Goal: Information Seeking & Learning: Learn about a topic

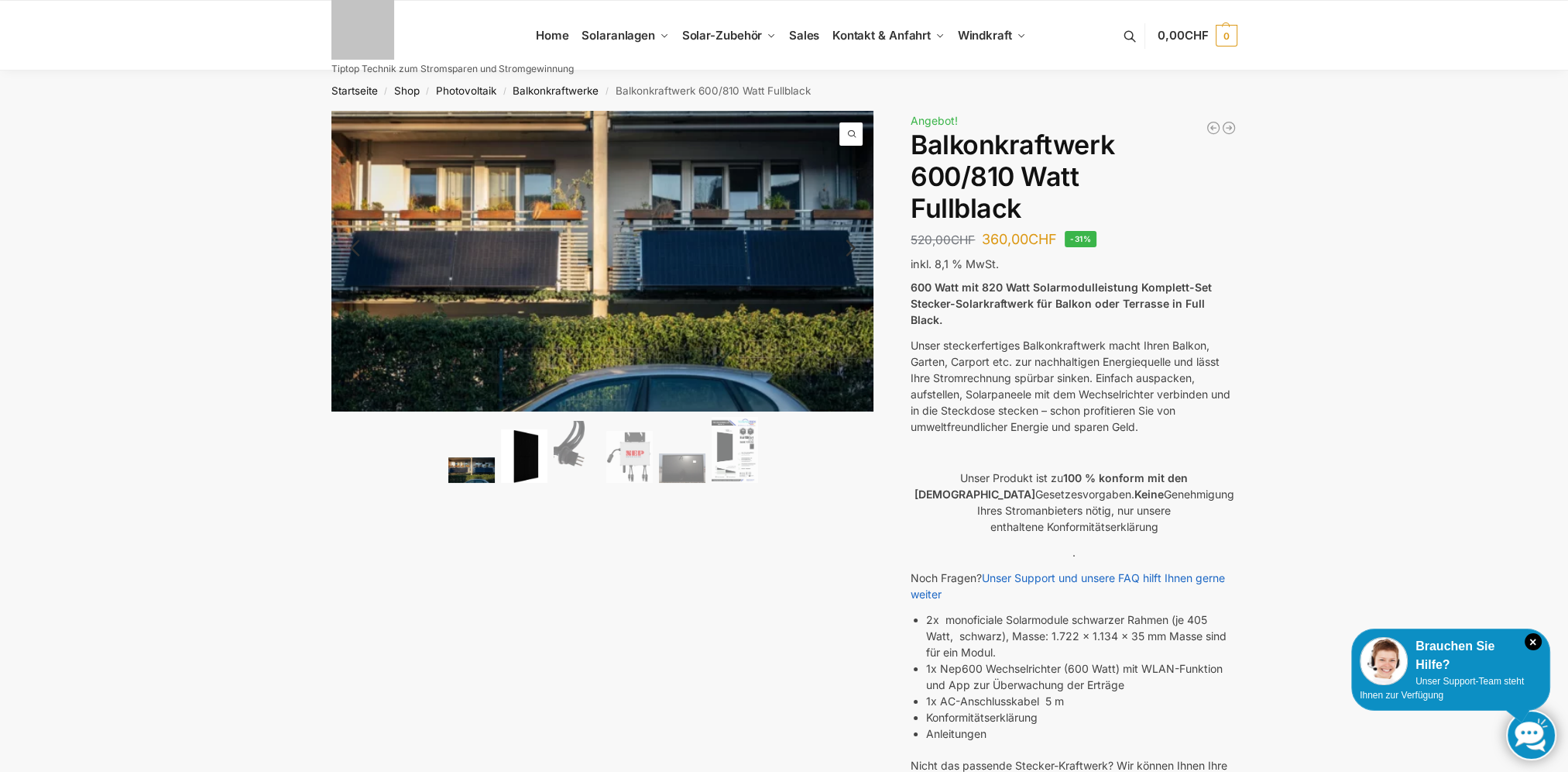
click at [544, 465] on img at bounding box center [524, 456] width 46 height 53
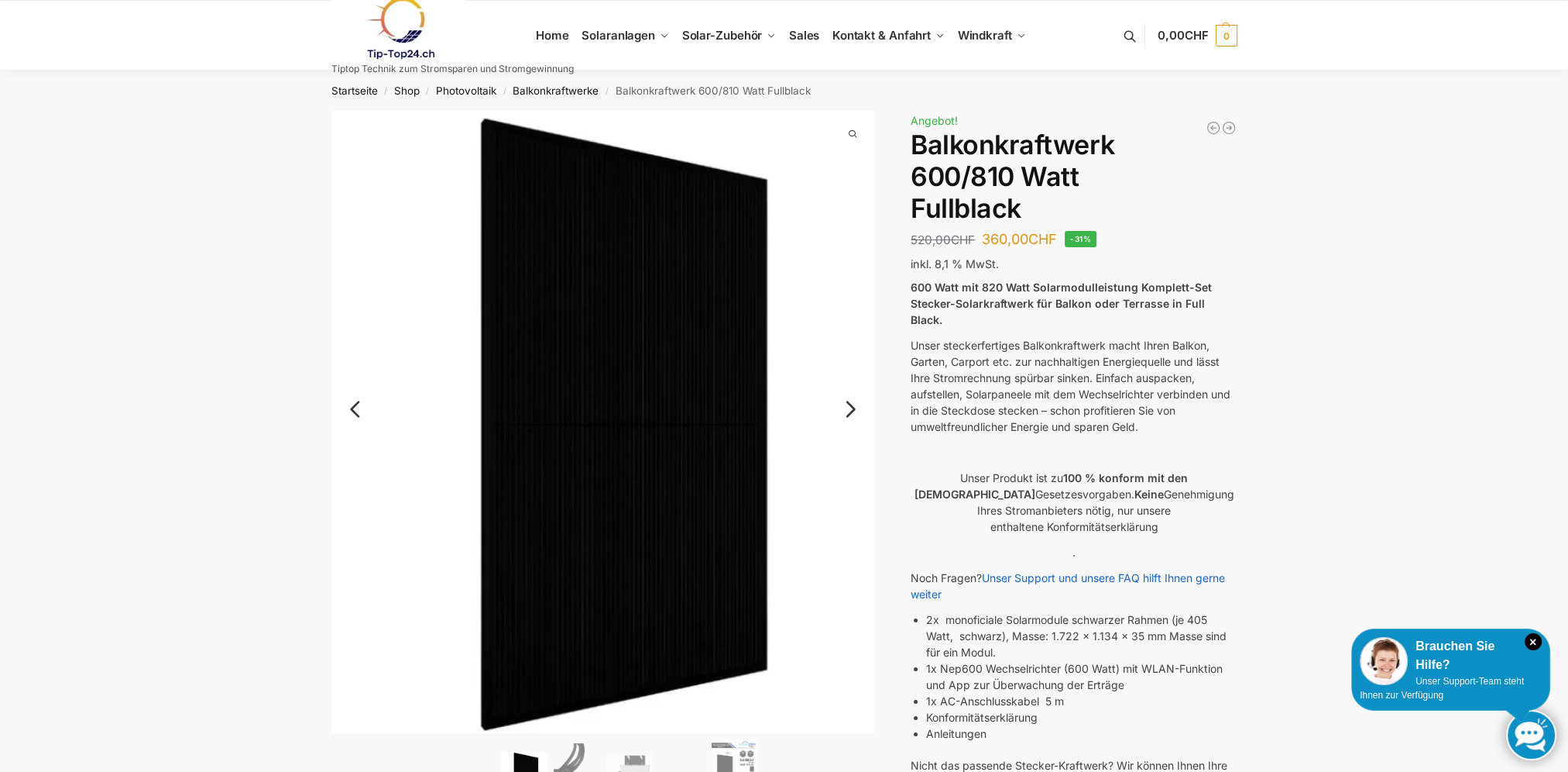
click at [828, 408] on img at bounding box center [603, 421] width 544 height 622
click at [838, 410] on div "🔍 Previous Next" at bounding box center [603, 461] width 544 height 699
click at [853, 409] on link "Next" at bounding box center [848, 416] width 52 height 15
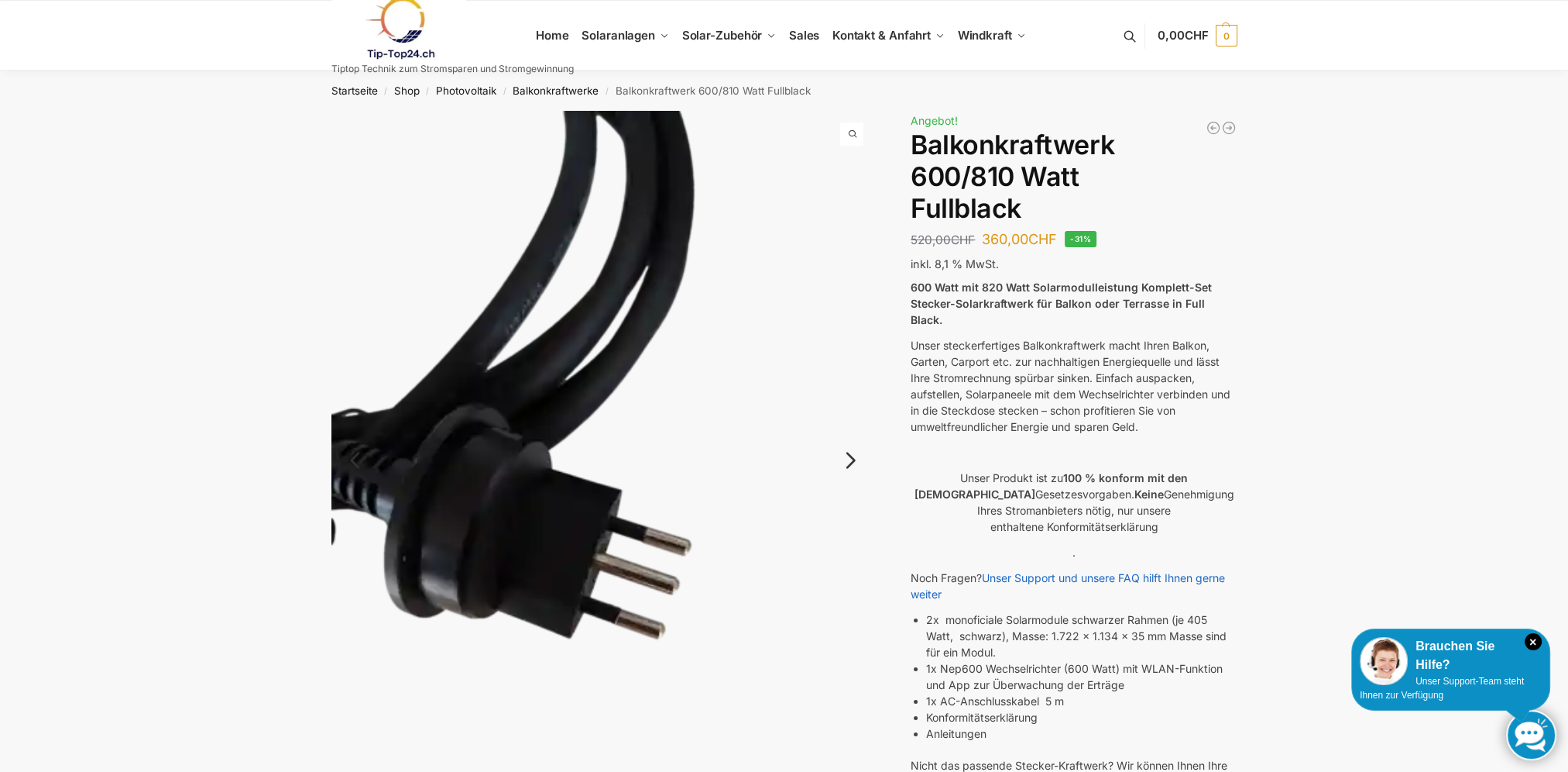
click at [853, 406] on img at bounding box center [603, 473] width 544 height 724
click at [866, 449] on img at bounding box center [603, 473] width 544 height 724
click at [860, 461] on link "Next" at bounding box center [848, 468] width 52 height 15
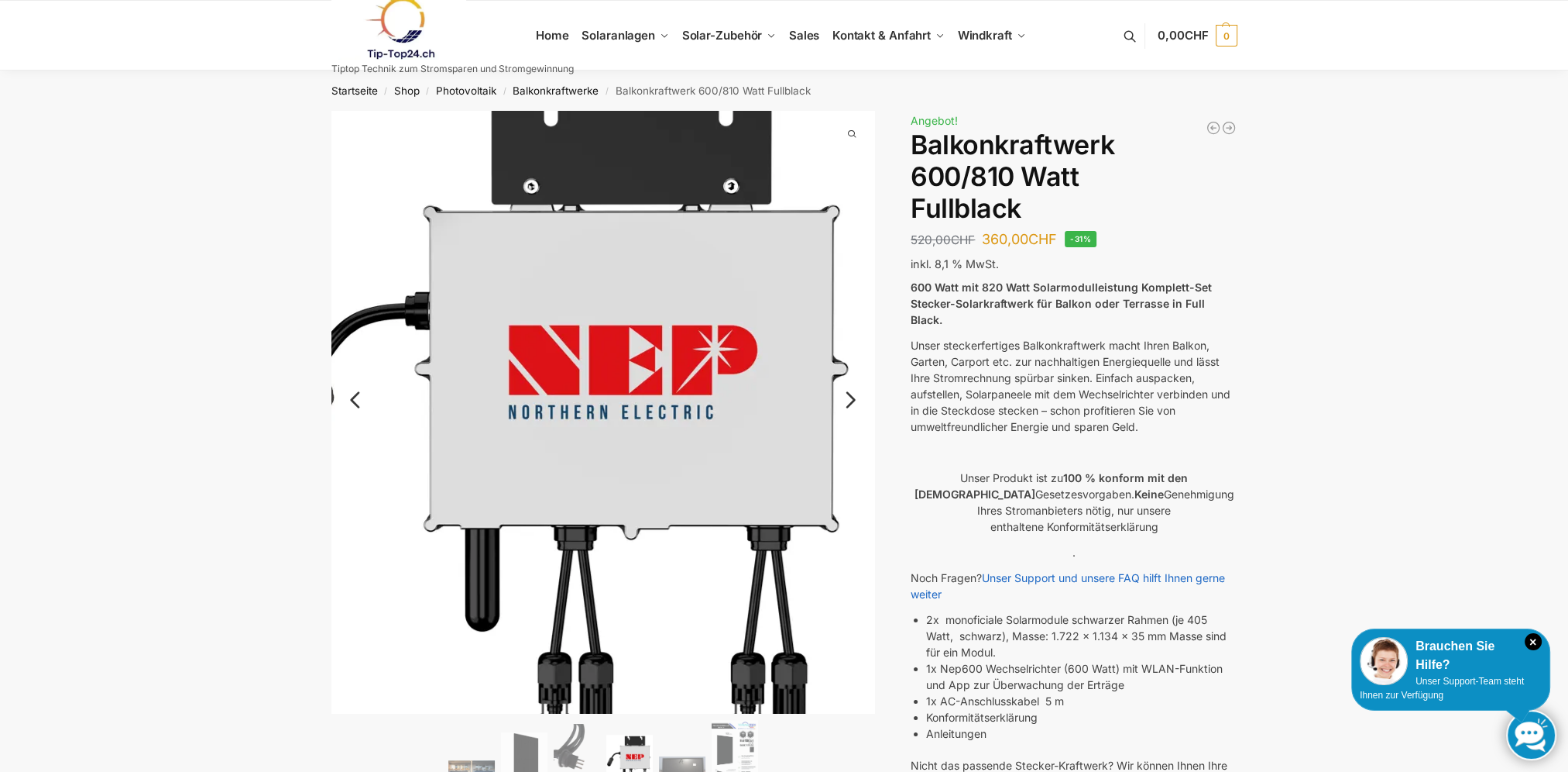
click at [851, 406] on link "Next" at bounding box center [848, 407] width 52 height 15
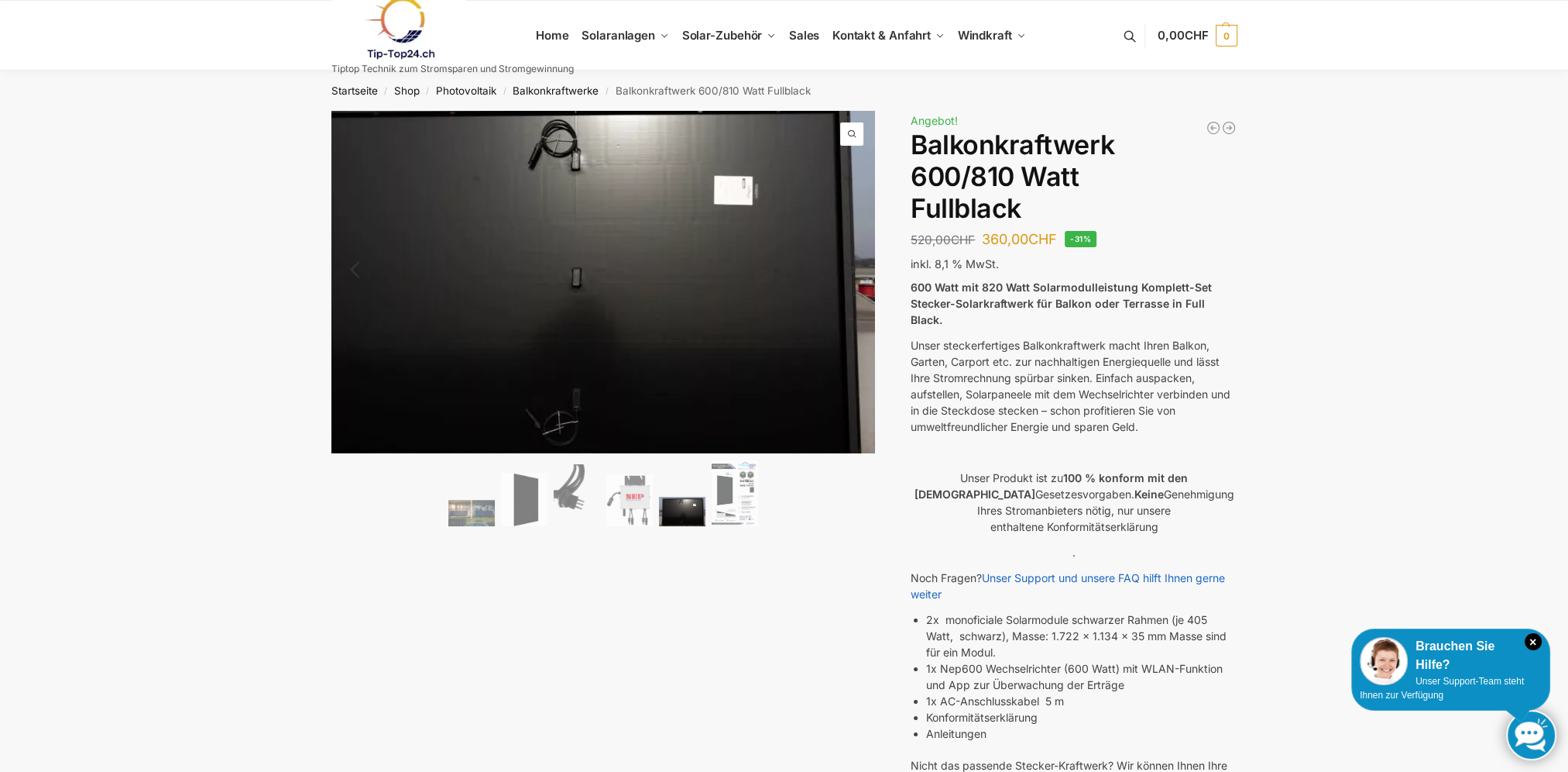
click at [849, 314] on img at bounding box center [569, 278] width 620 height 390
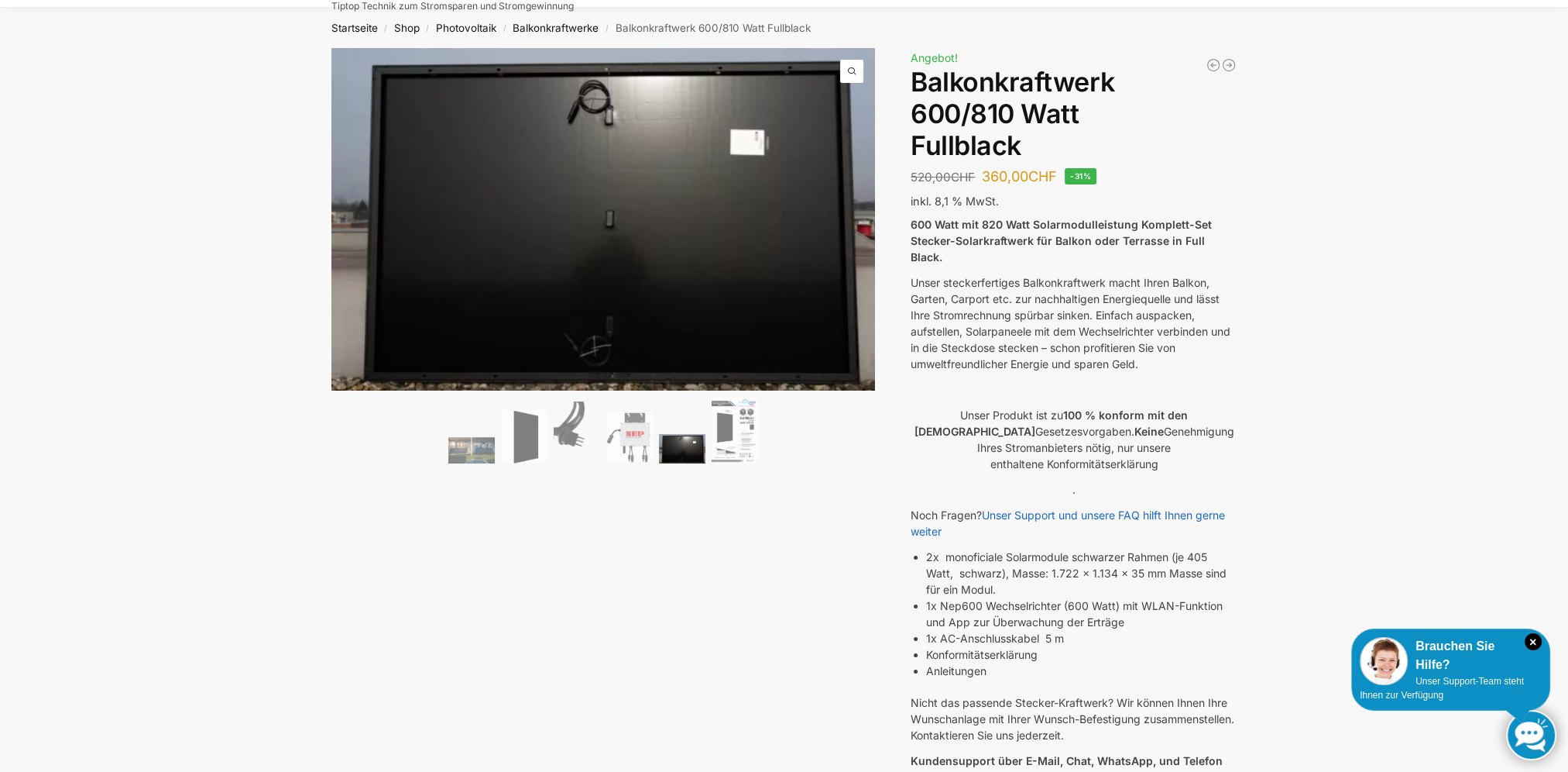
scroll to position [465, 0]
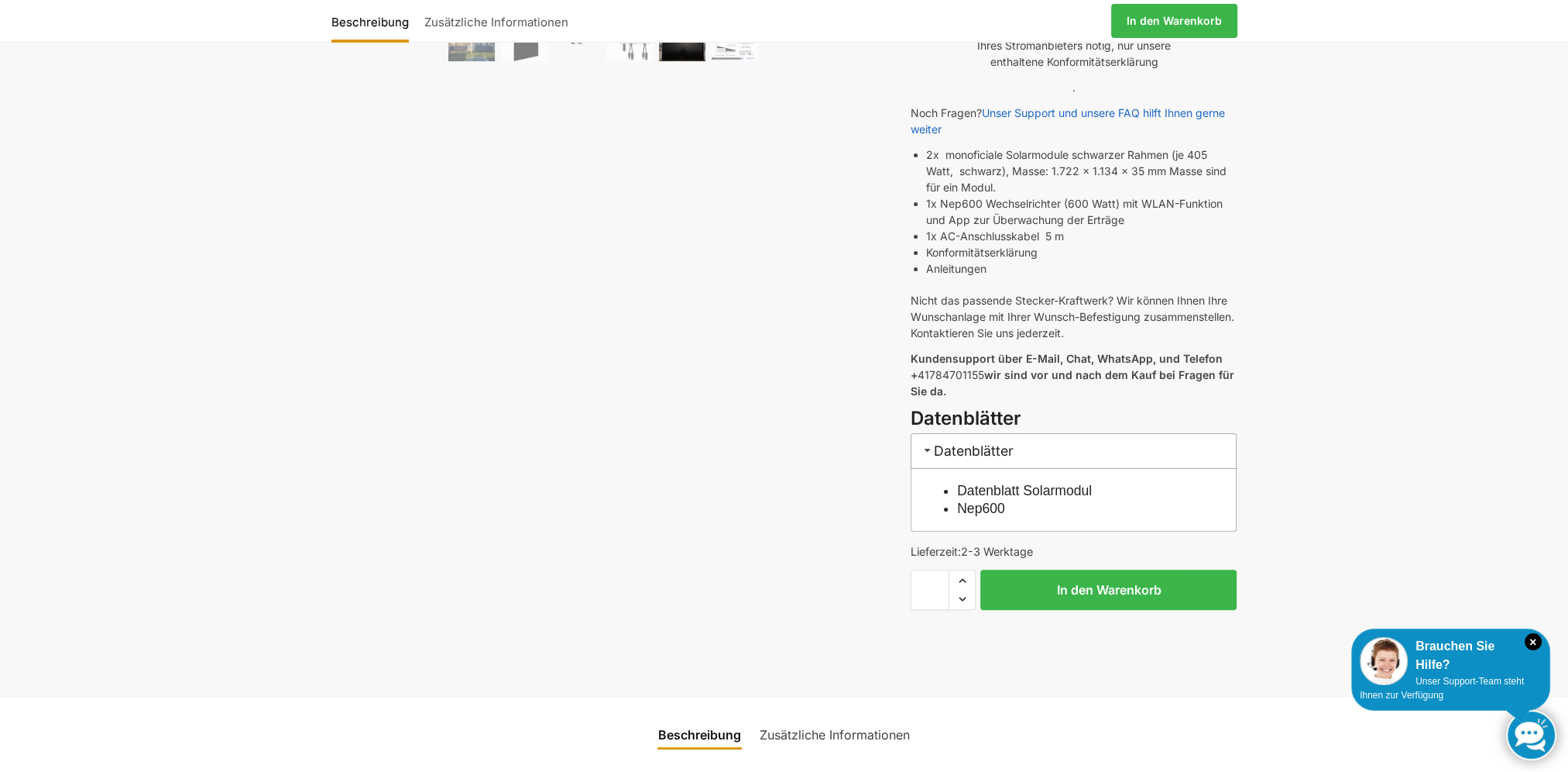
click at [997, 483] on link "Datenblatt Solarmodul" at bounding box center [1024, 490] width 135 height 15
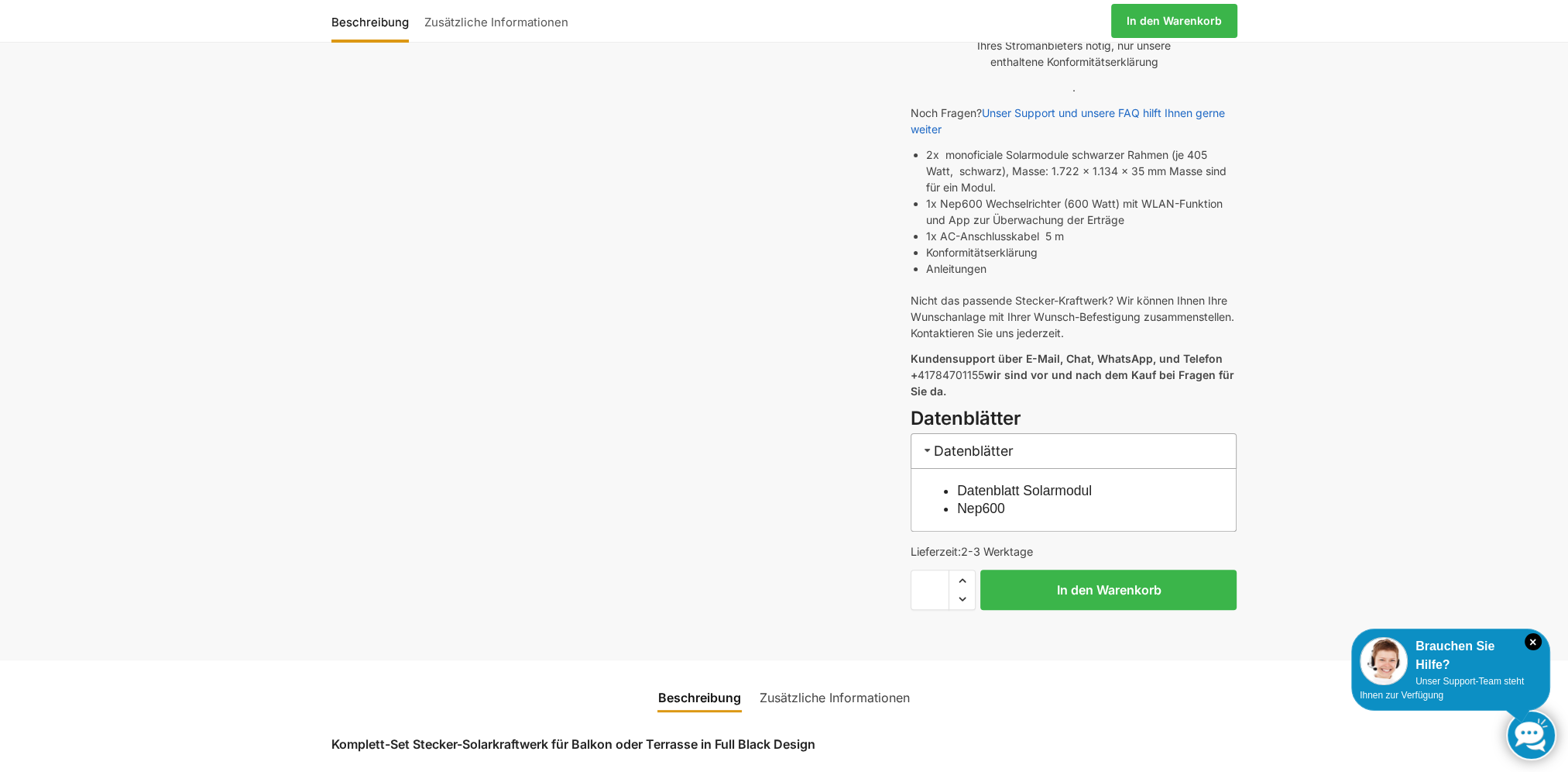
click at [976, 500] on link "Nep600" at bounding box center [981, 508] width 48 height 15
